Goal: Task Accomplishment & Management: Manage account settings

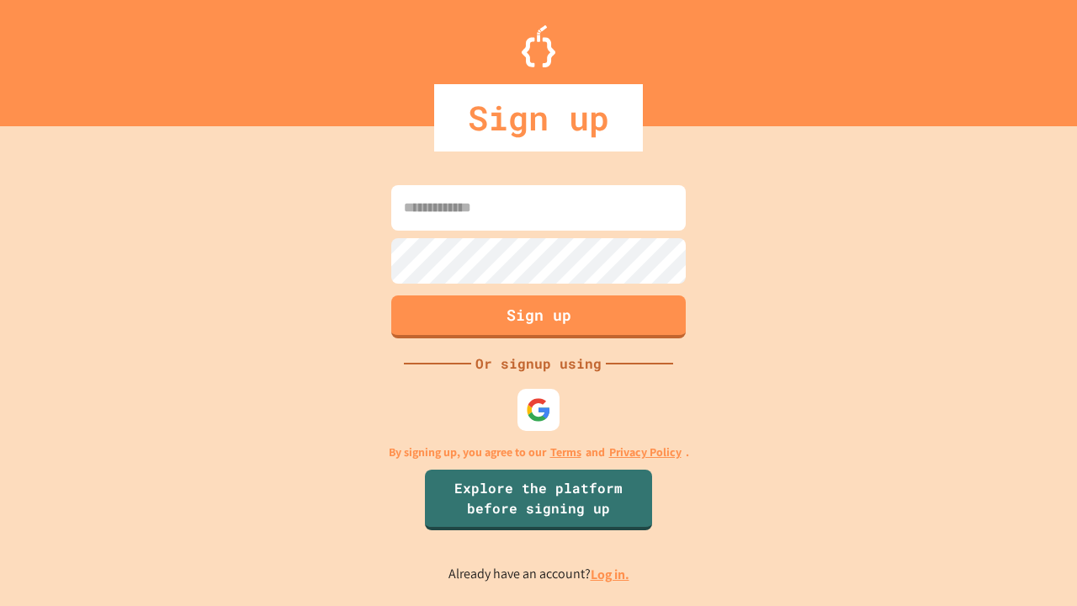
click at [611, 574] on link "Log in." at bounding box center [610, 574] width 39 height 18
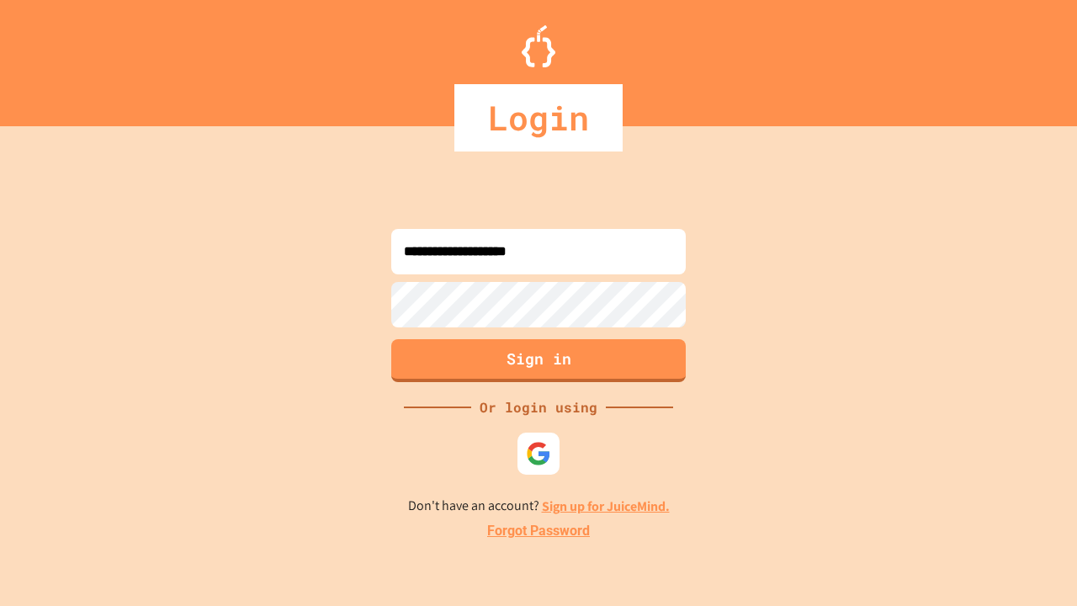
type input "**********"
